Goal: Information Seeking & Learning: Compare options

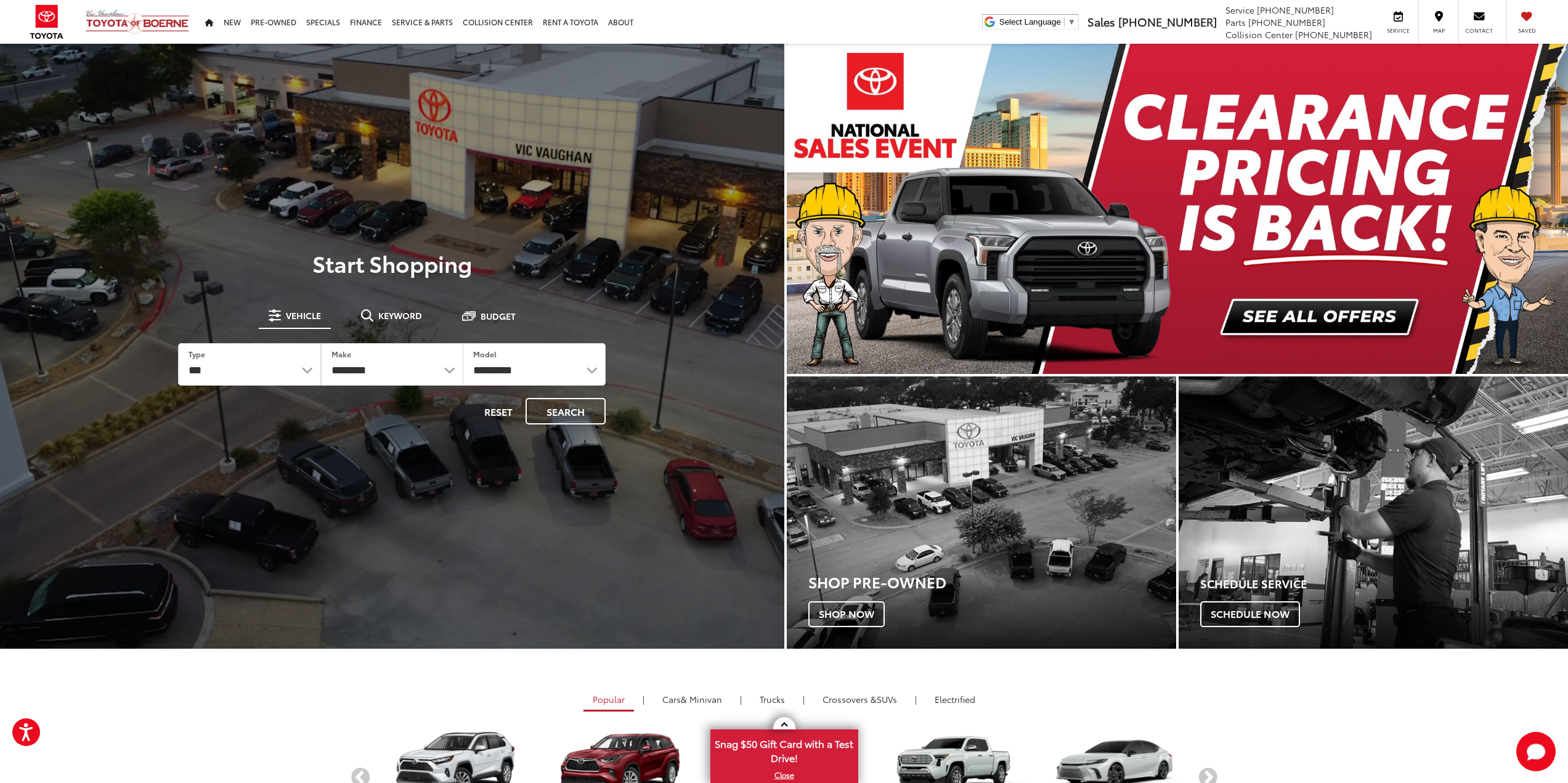
click at [1280, 303] on img "carousel slide number 1 of 2" at bounding box center [1177, 209] width 782 height 330
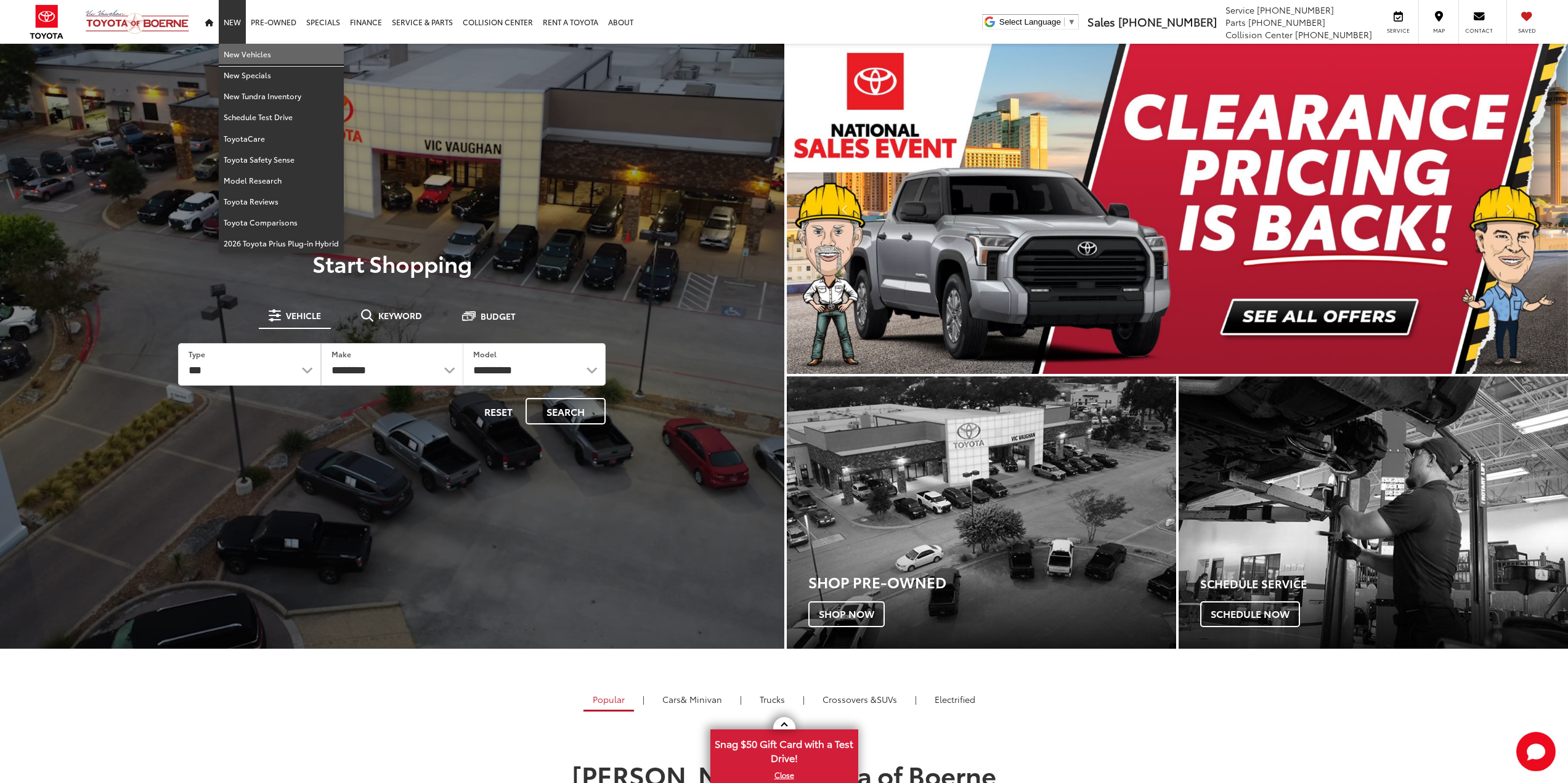
click at [232, 53] on link "New Vehicles" at bounding box center [281, 54] width 125 height 21
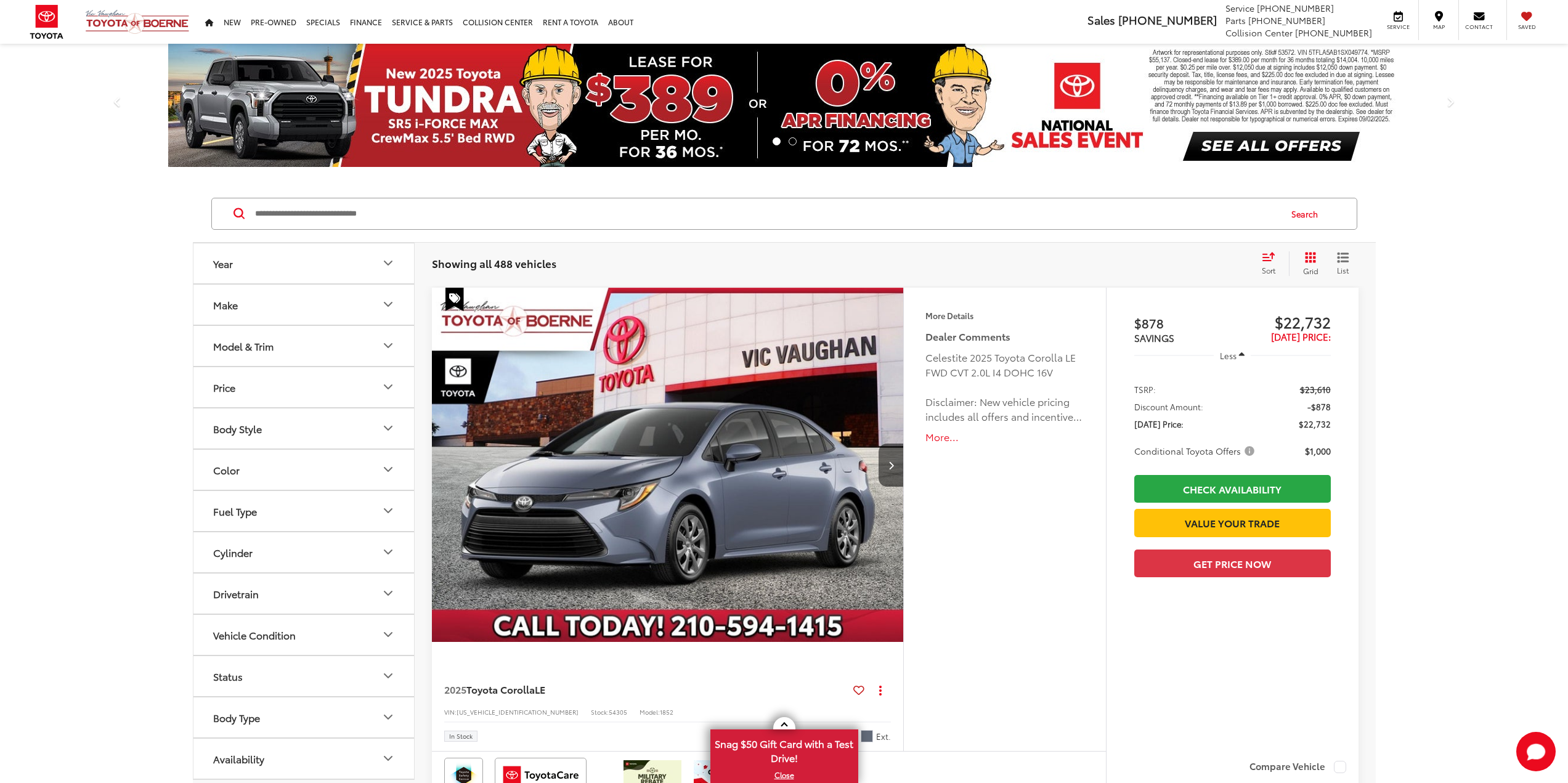
click at [305, 353] on button "Model & Trim" at bounding box center [304, 346] width 222 height 40
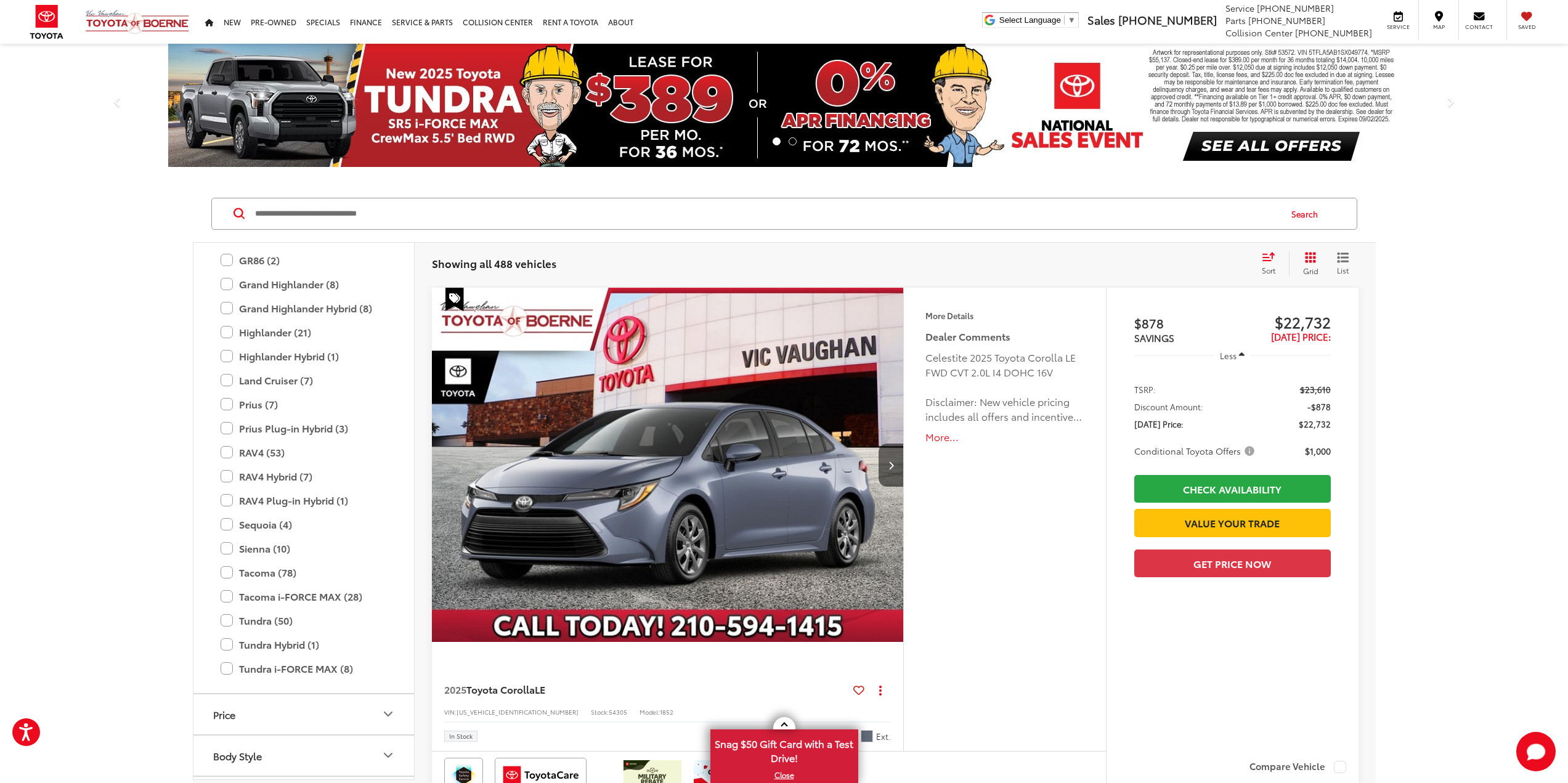
scroll to position [366, 0]
click at [226, 547] on label "Sienna (10)" at bounding box center [304, 548] width 166 height 22
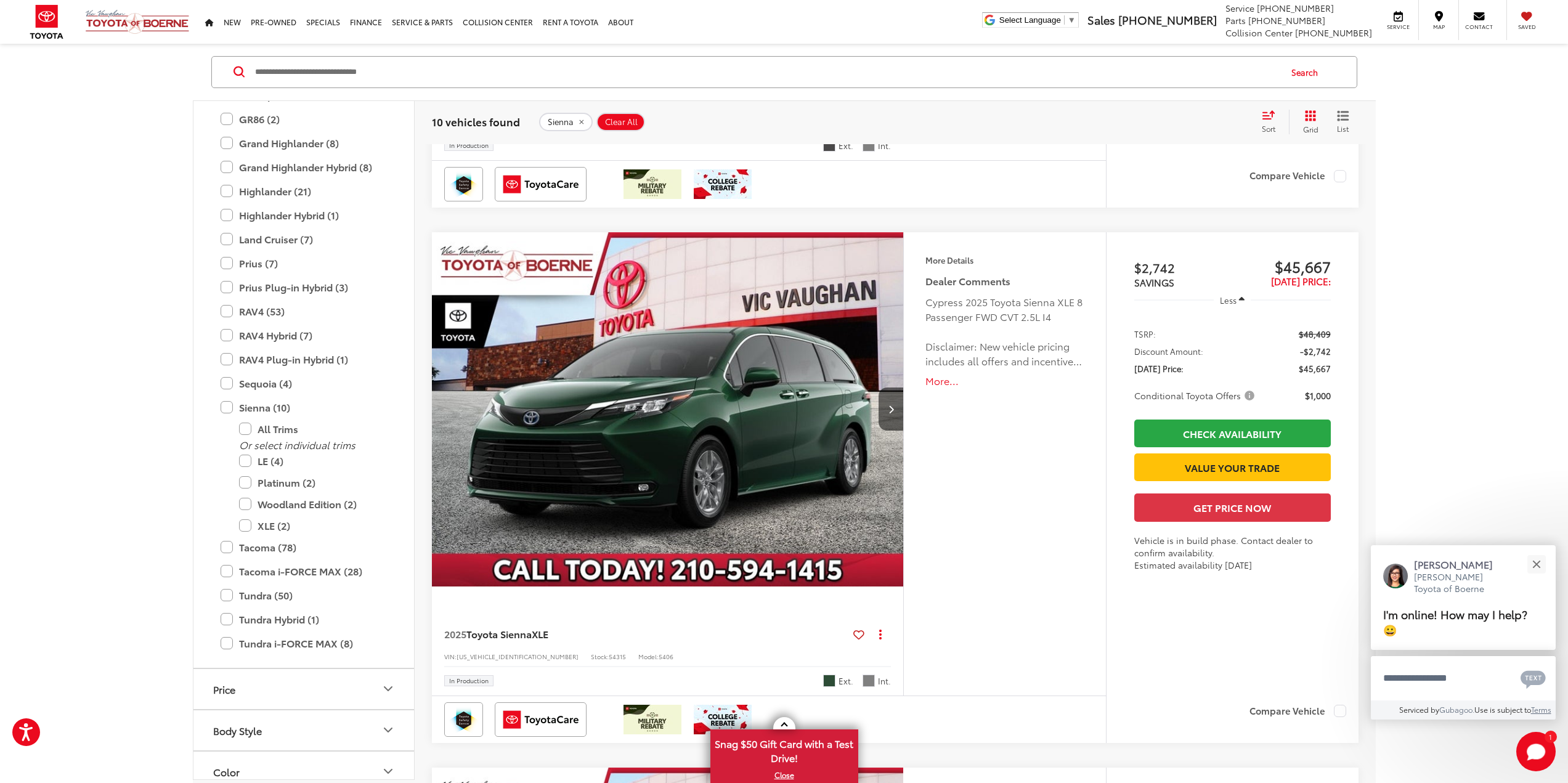
scroll to position [2733, 0]
click at [1251, 396] on span "Conditional Toyota Offers" at bounding box center [1195, 395] width 122 height 12
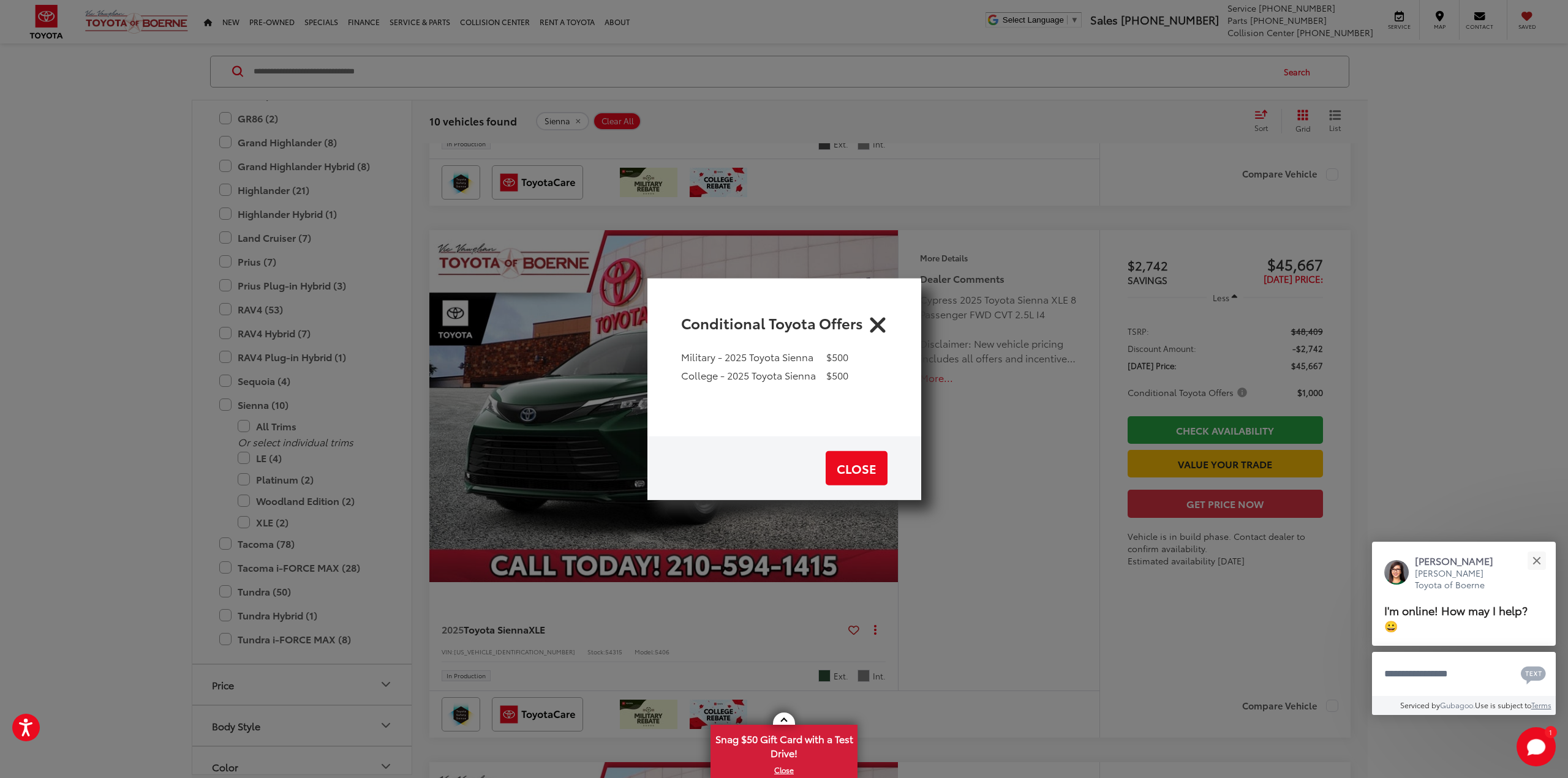
click at [896, 323] on div "Conditional Toyota Offers" at bounding box center [784, 314] width 273 height 72
click at [871, 321] on icon "Close" at bounding box center [877, 321] width 20 height 20
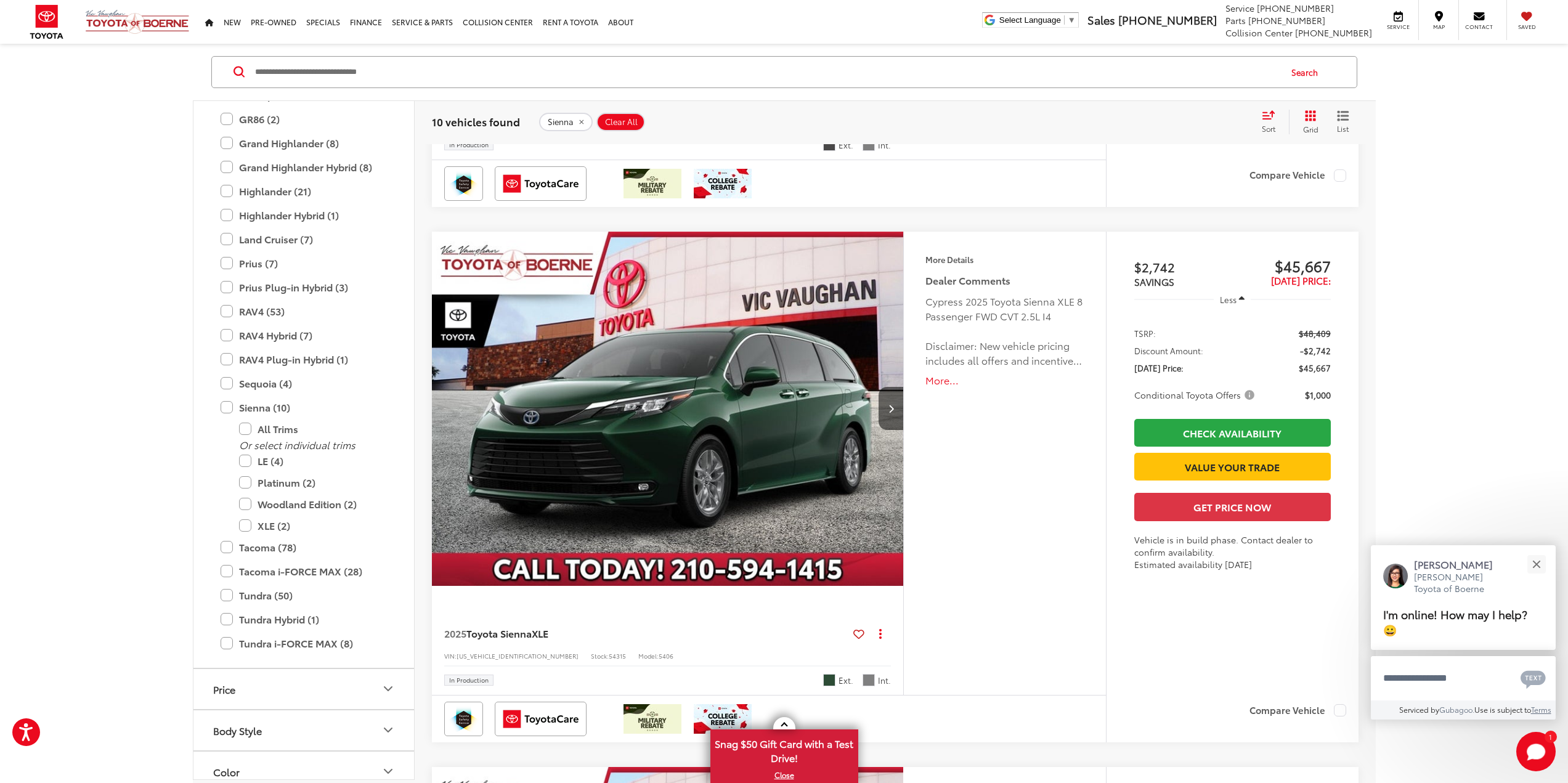
click at [946, 383] on button "More..." at bounding box center [1005, 380] width 159 height 14
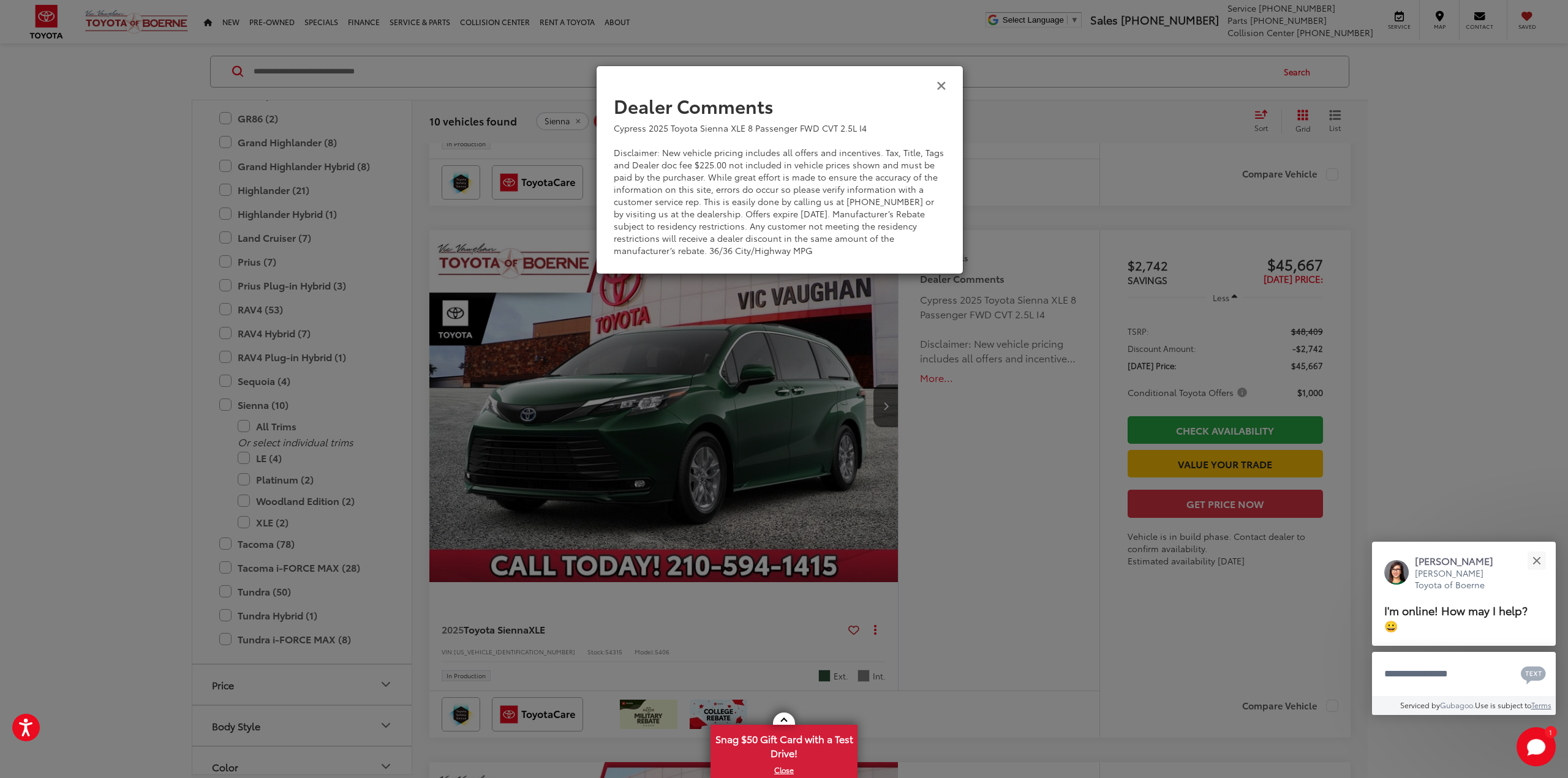
click at [938, 85] on icon "Close" at bounding box center [940, 84] width 9 height 13
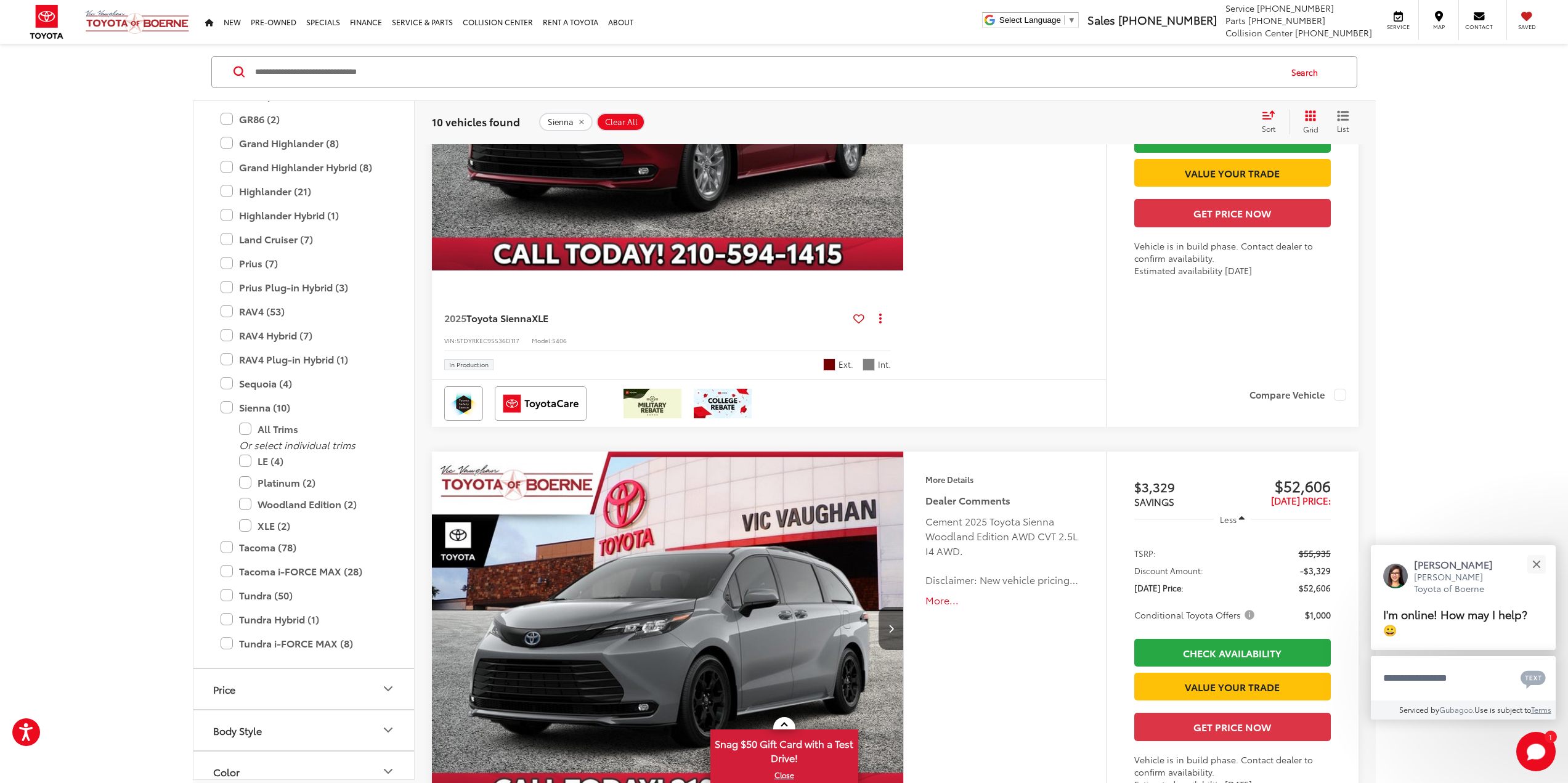
scroll to position [3583, 0]
click at [941, 602] on button "More..." at bounding box center [1005, 601] width 159 height 14
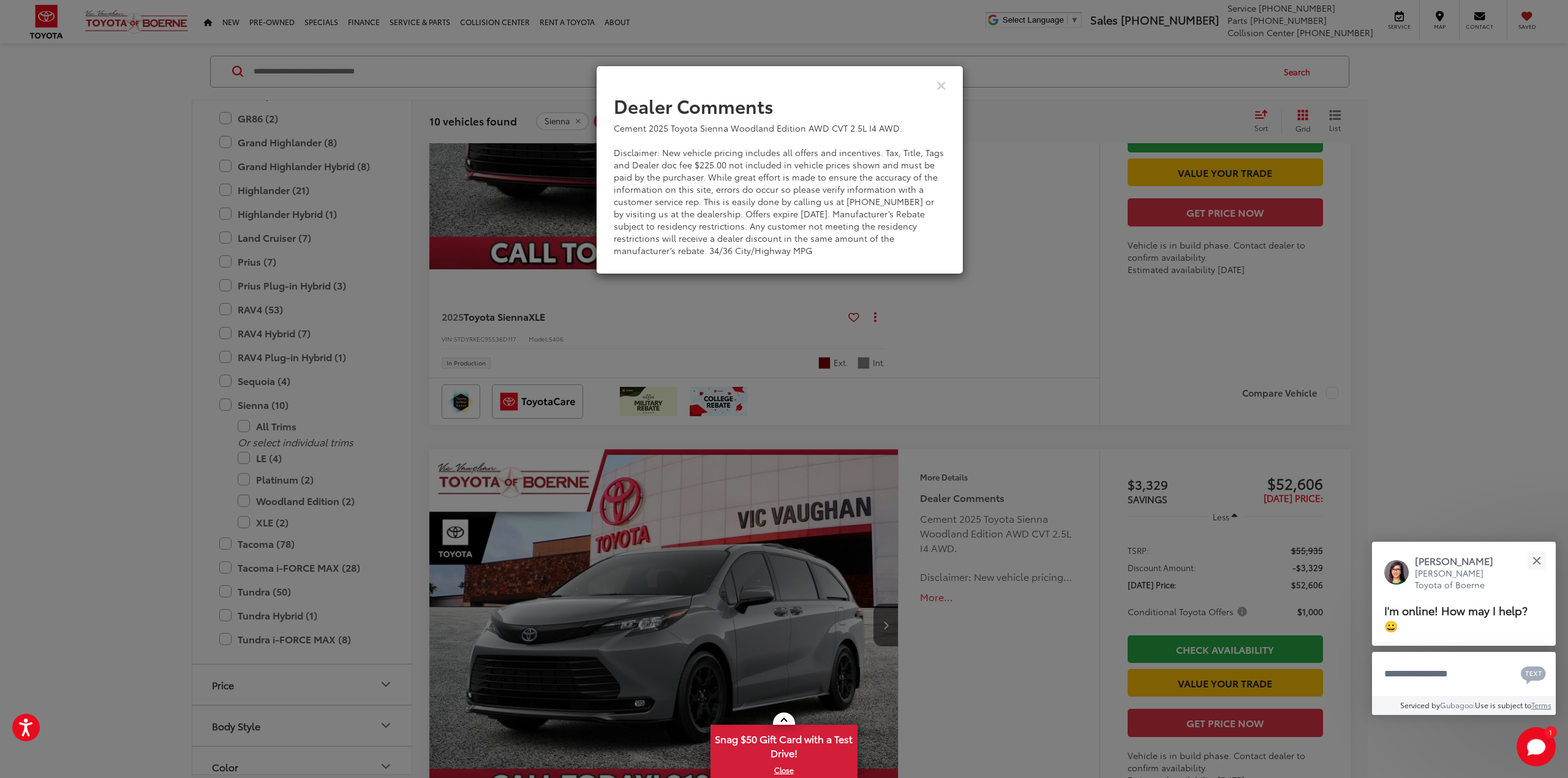
click at [746, 568] on div "Dealer Comments Cement 2025 Toyota Sienna Woodland Edition AWD CVT 2.5L I4 AWD.…" at bounding box center [784, 389] width 1568 height 778
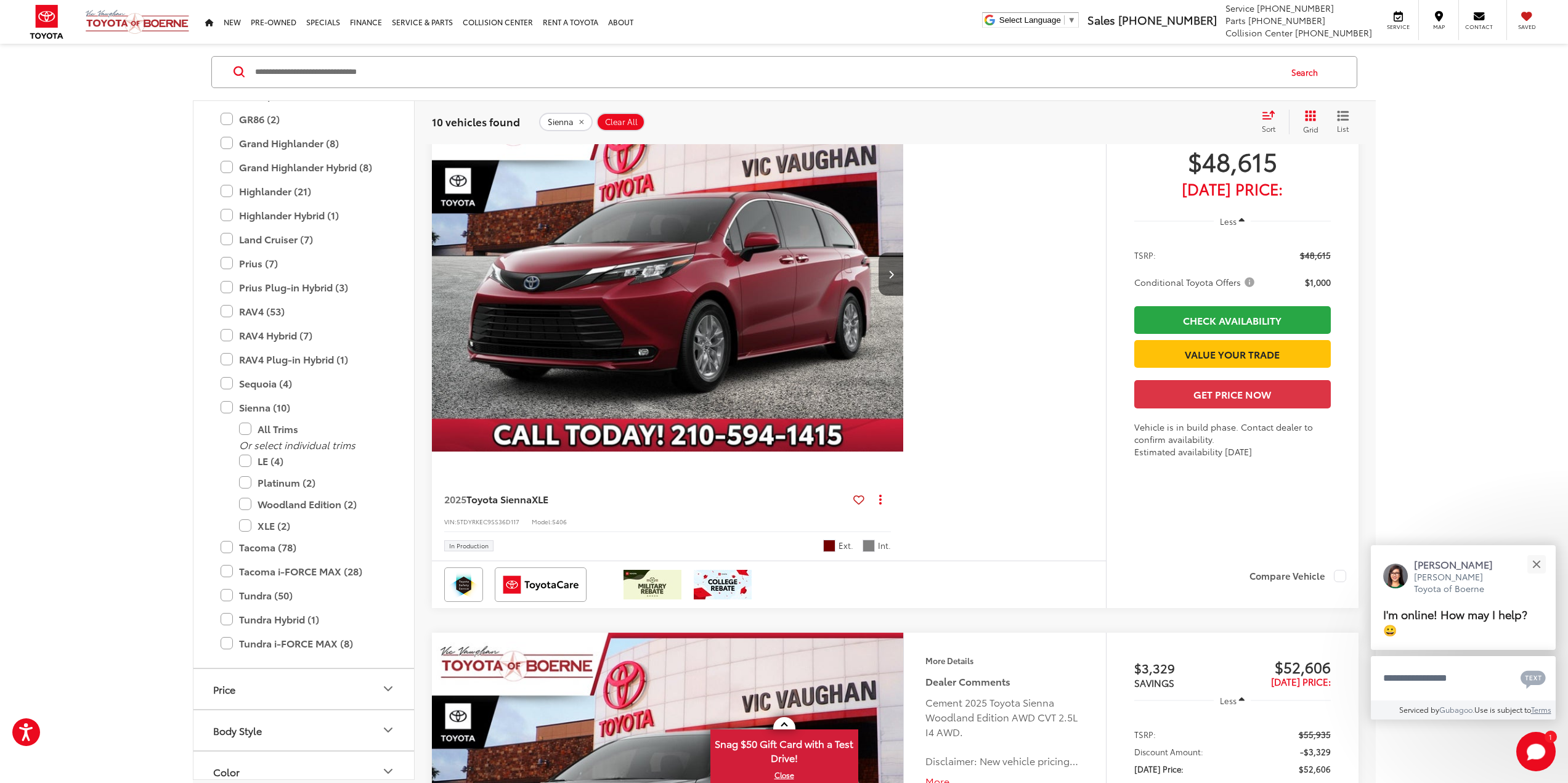
scroll to position [3275, 0]
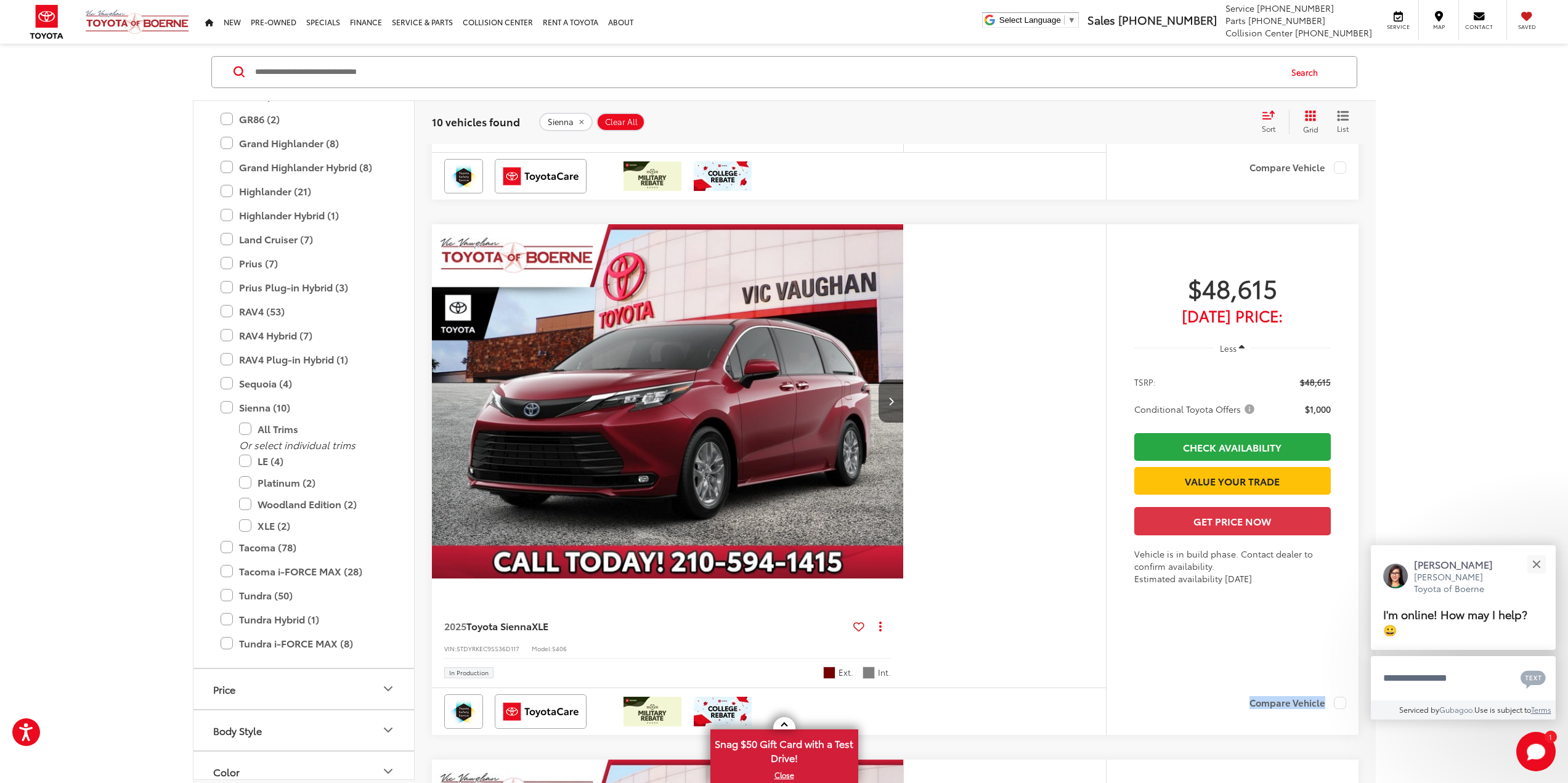
click at [1348, 705] on div "Compare Vehicle" at bounding box center [1232, 711] width 252 height 47
click at [1336, 702] on label "Compare Vehicle" at bounding box center [1298, 703] width 97 height 12
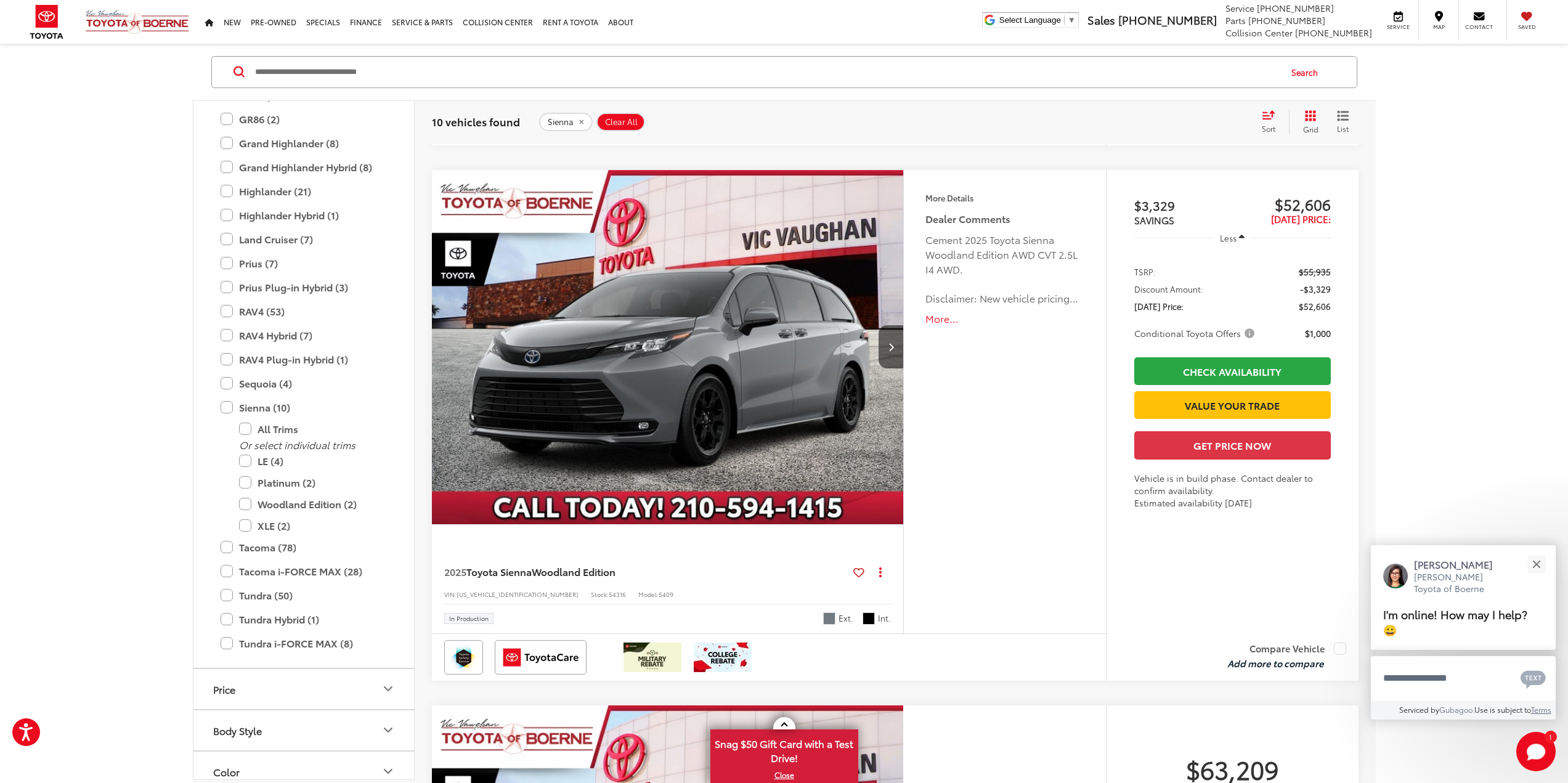
scroll to position [3890, 0]
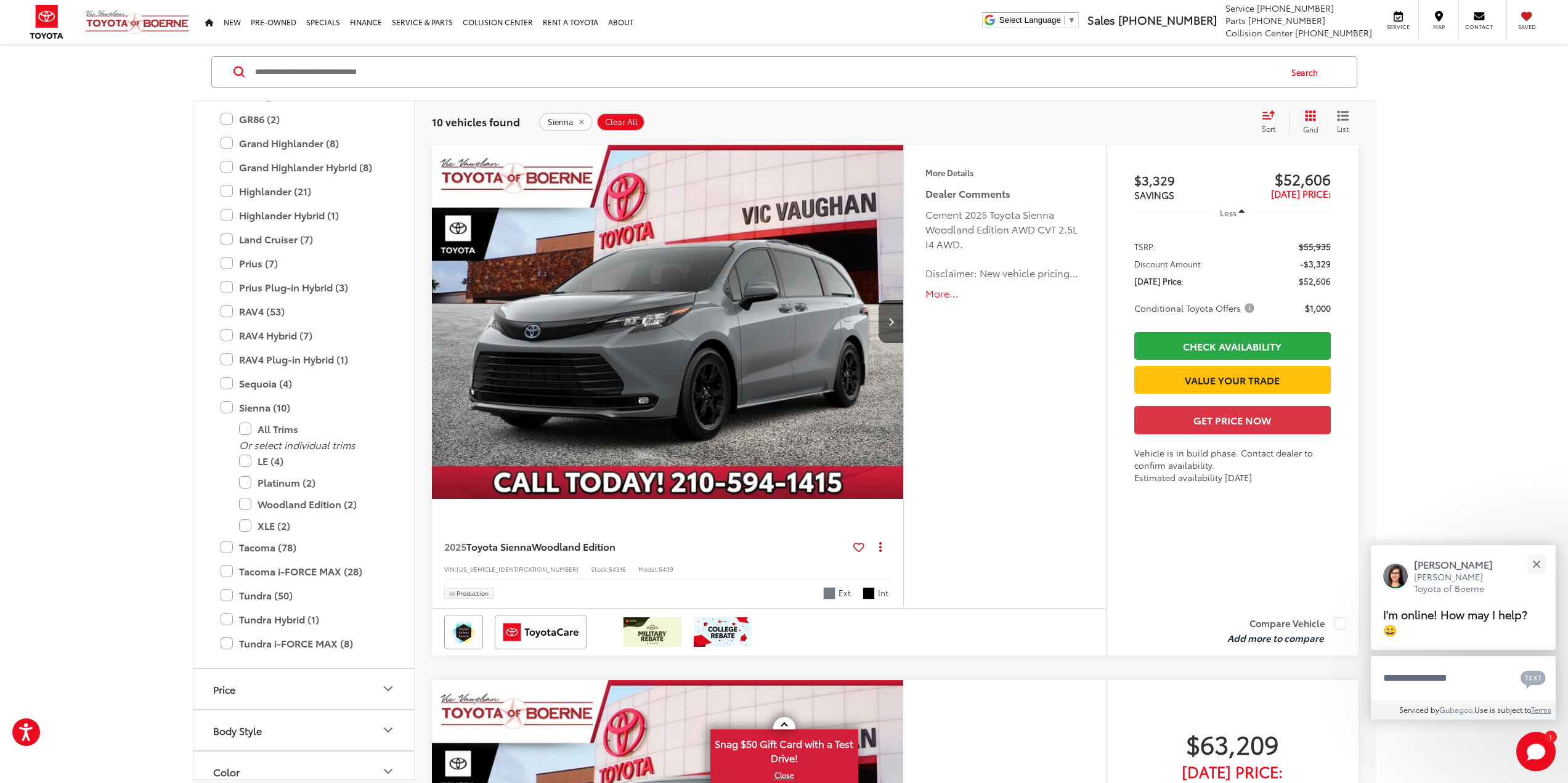
click at [1336, 627] on label "Compare Vehicle" at bounding box center [1286, 623] width 118 height 12
click at [1295, 637] on button "View comparison" at bounding box center [1284, 638] width 78 height 14
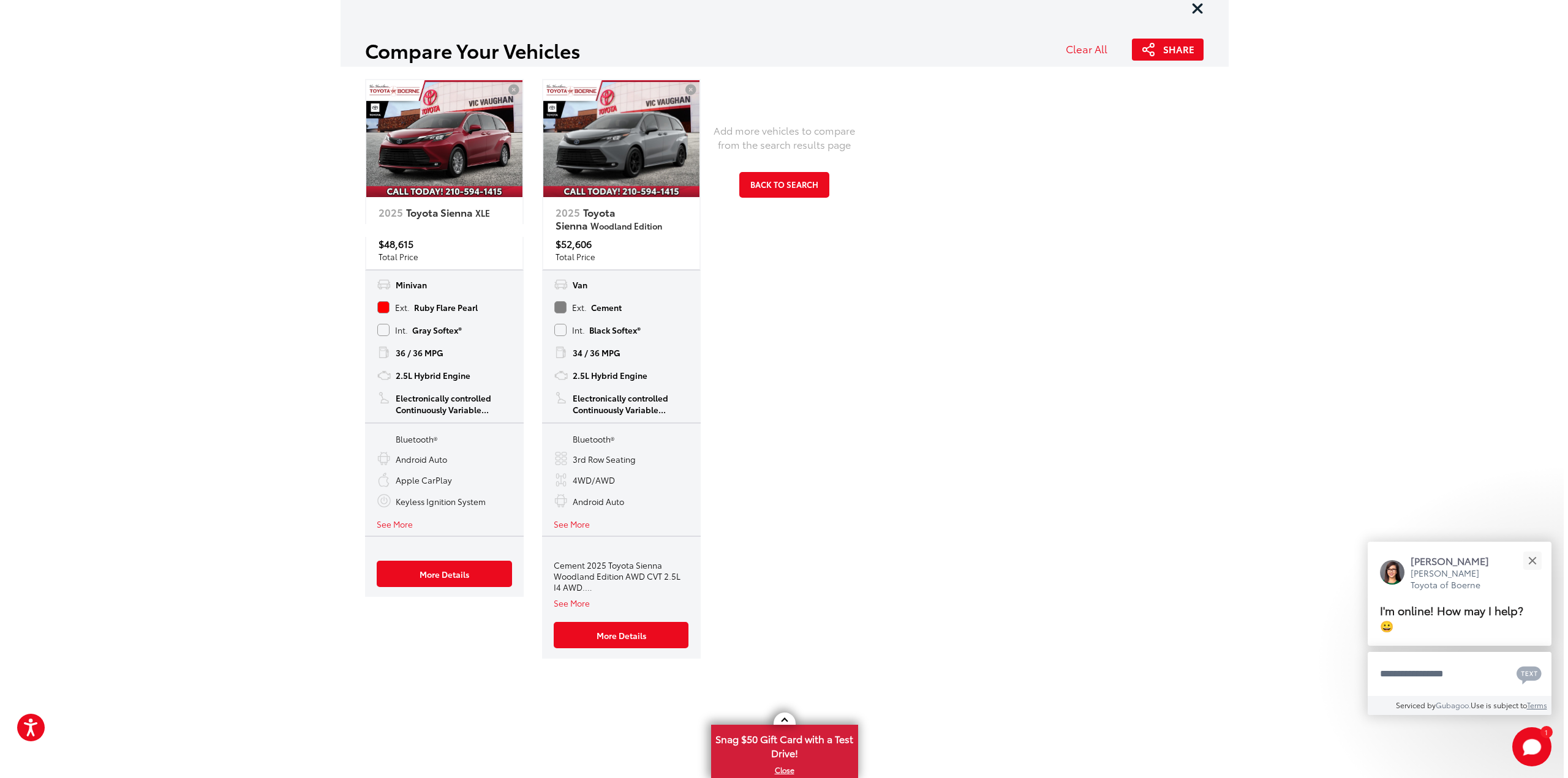
scroll to position [0, 0]
click at [394, 526] on button "See More" at bounding box center [394, 524] width 36 height 12
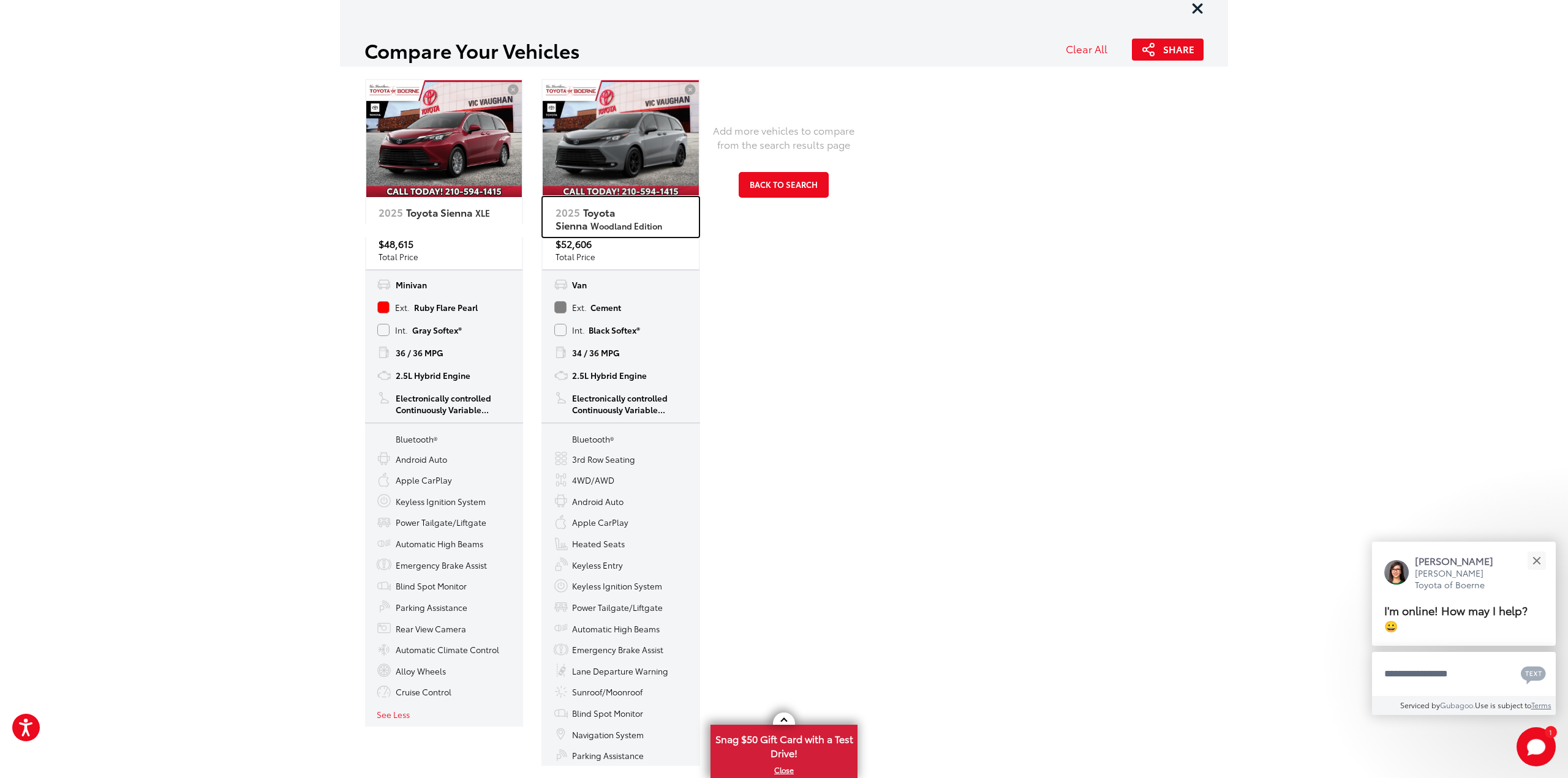
click at [598, 227] on link "2025 Toyota Sienna Woodland Edition" at bounding box center [621, 217] width 156 height 39
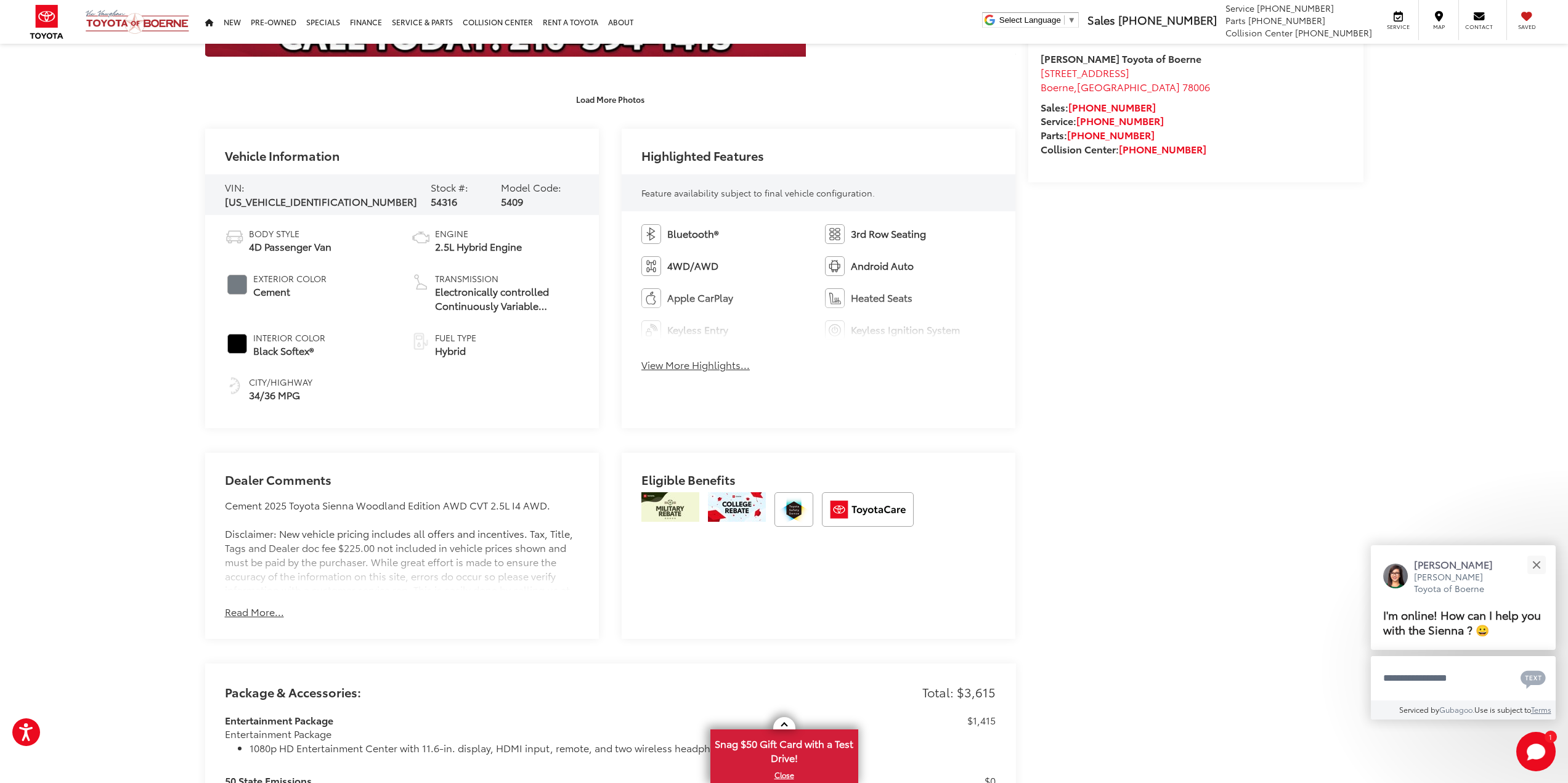
scroll to position [492, 0]
click at [253, 604] on button "Read More..." at bounding box center [254, 611] width 60 height 14
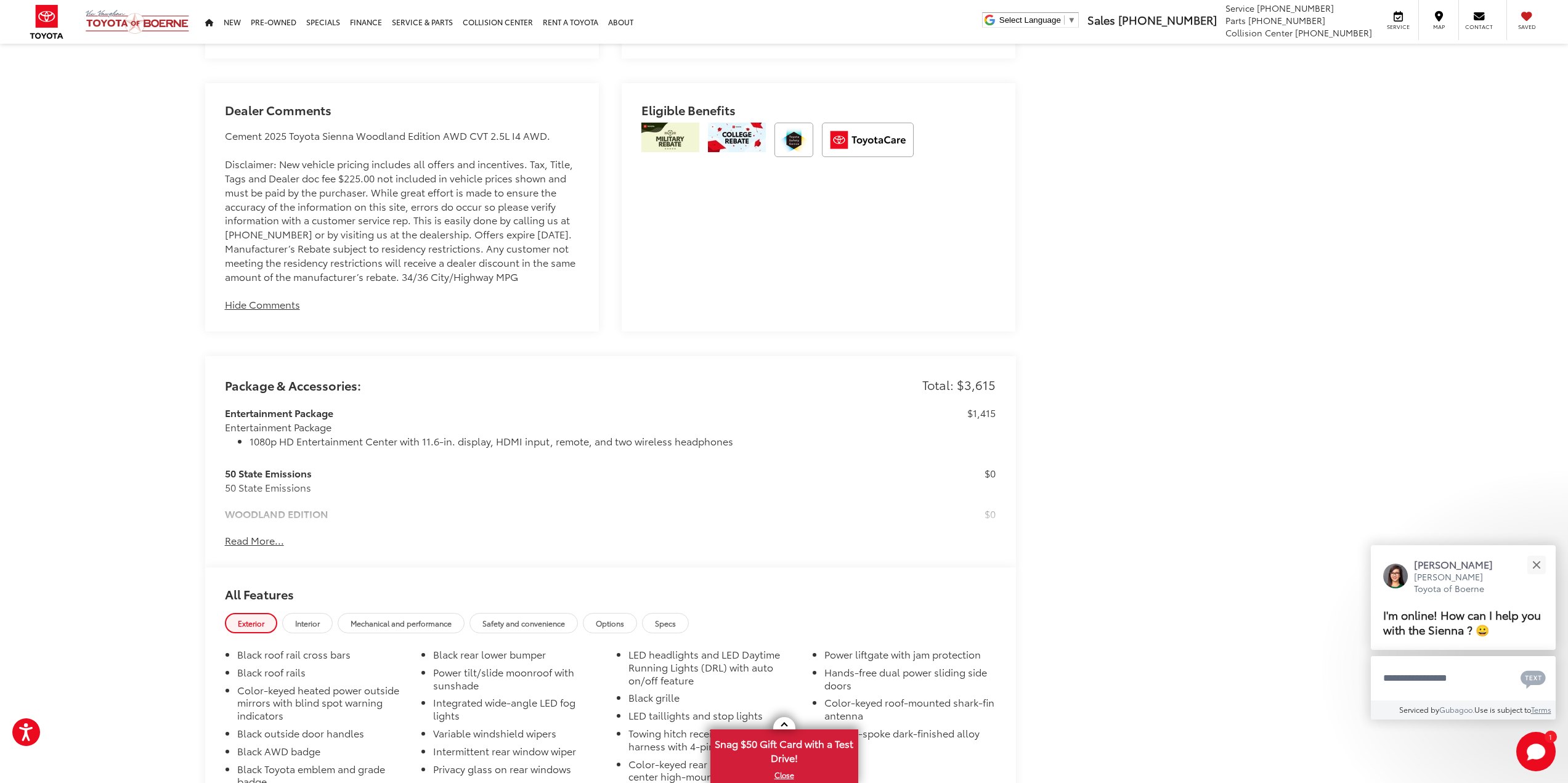
scroll to position [861, 0]
click at [241, 547] on button "Read More..." at bounding box center [254, 540] width 60 height 14
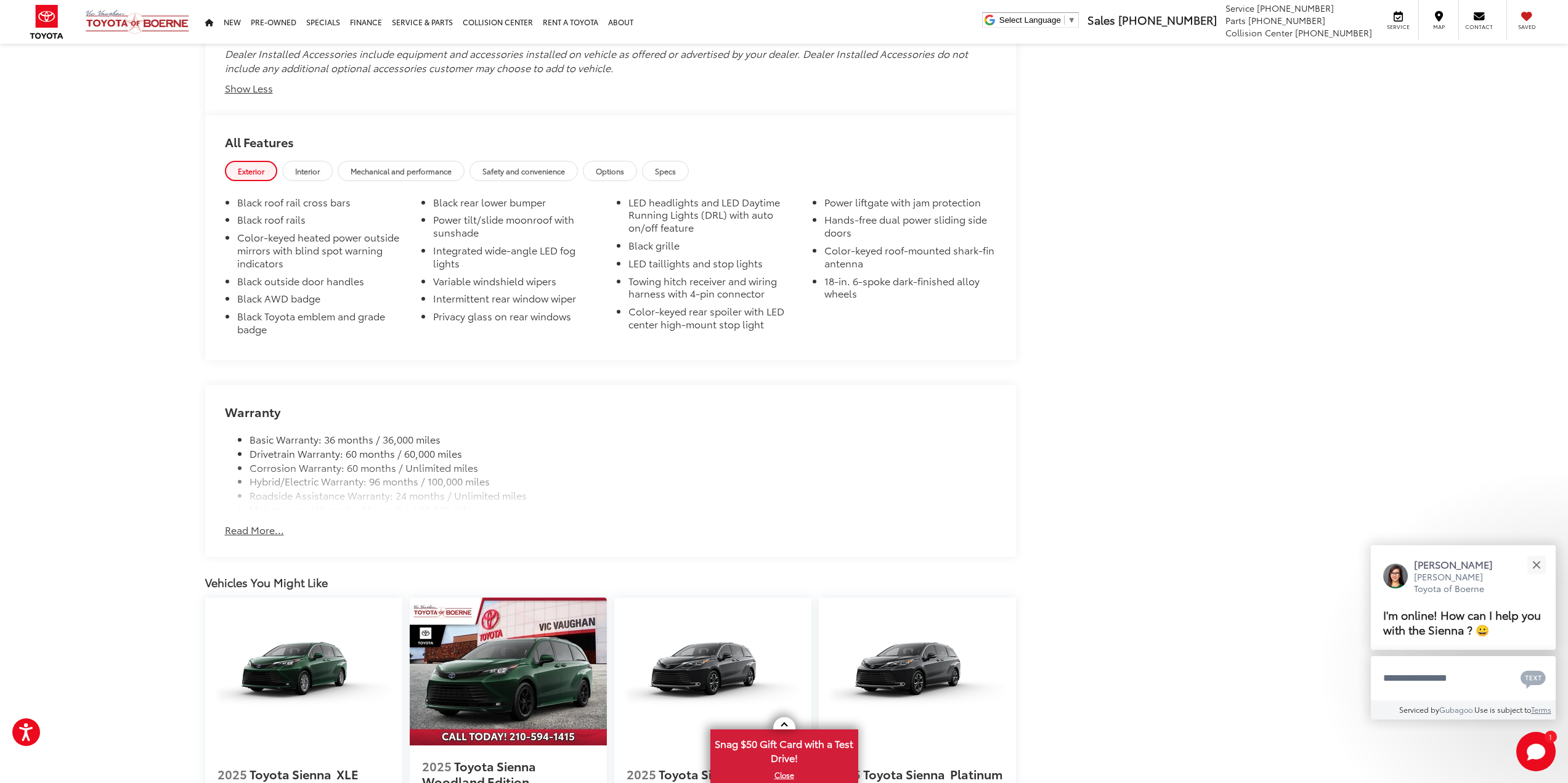
scroll to position [2003, 0]
click at [241, 536] on button "Read More..." at bounding box center [254, 529] width 60 height 14
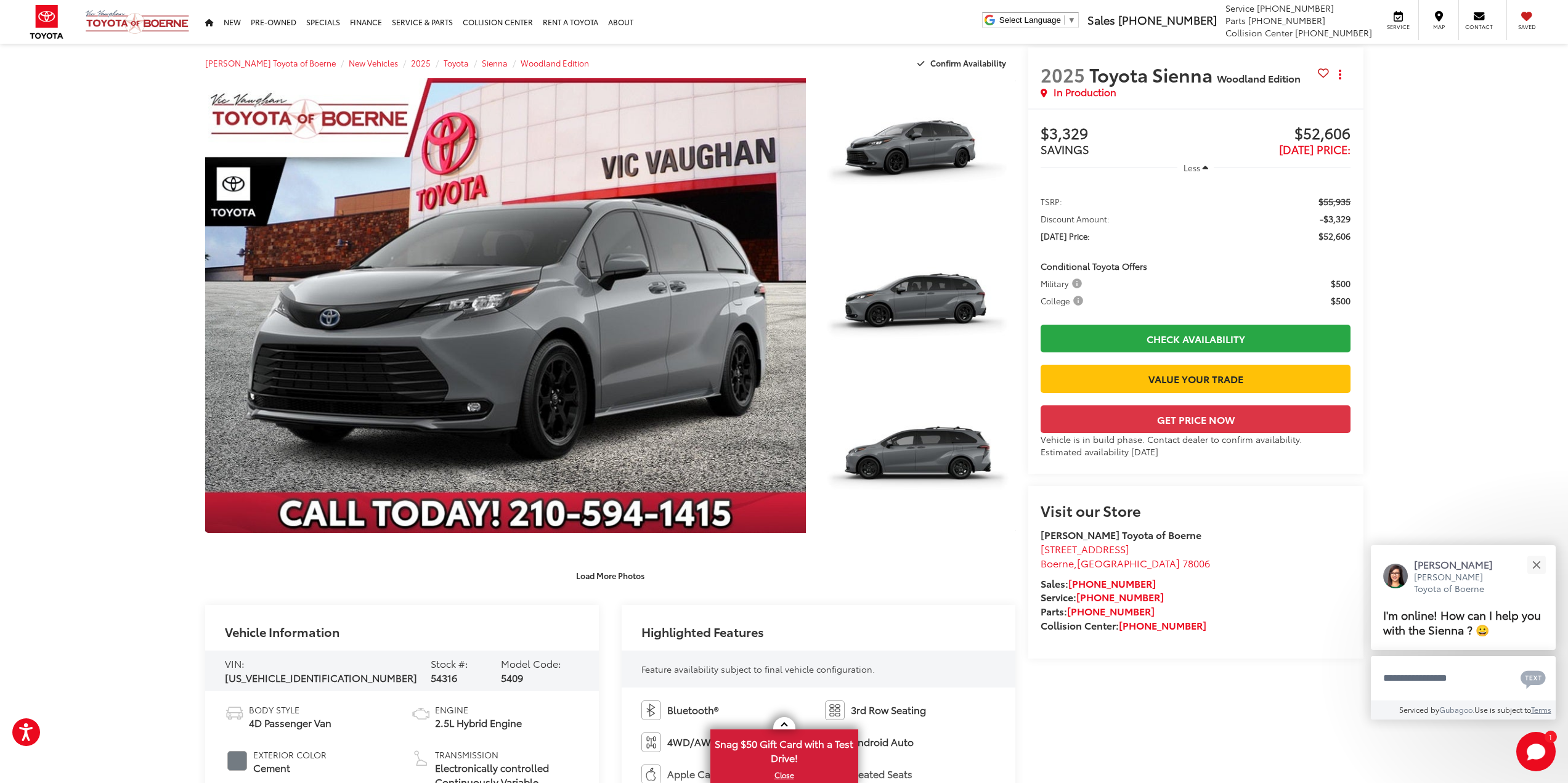
scroll to position [0, 0]
